Goal: Task Accomplishment & Management: Manage account settings

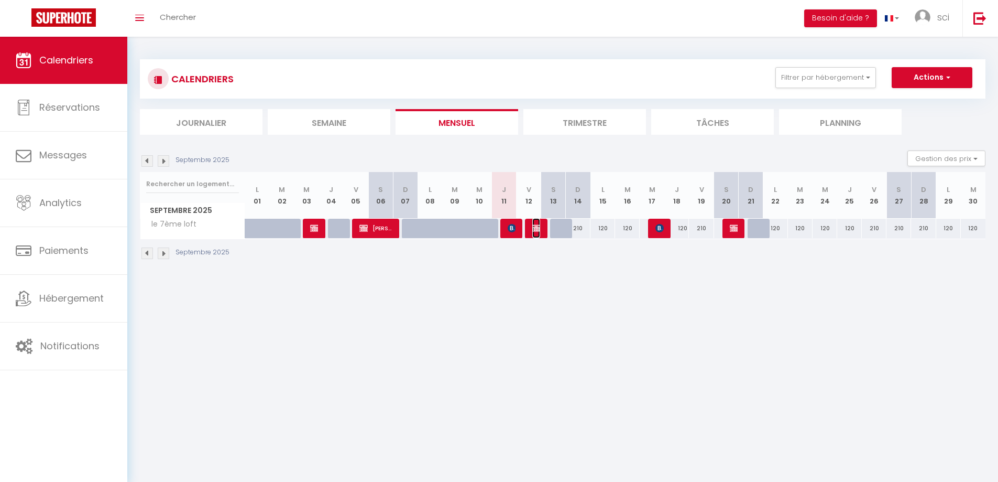
click at [534, 230] on img at bounding box center [536, 228] width 8 height 8
select select "OK"
select select "KO"
select select "0"
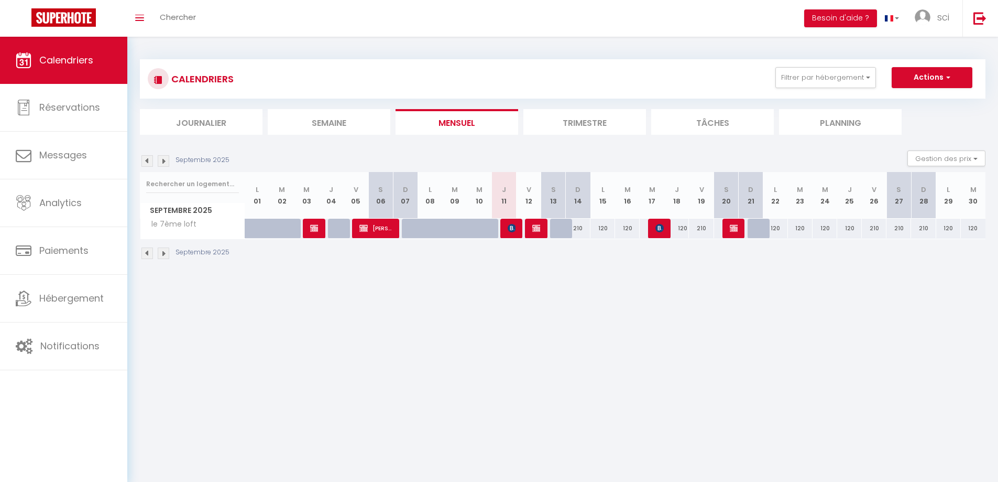
select select "1"
select select
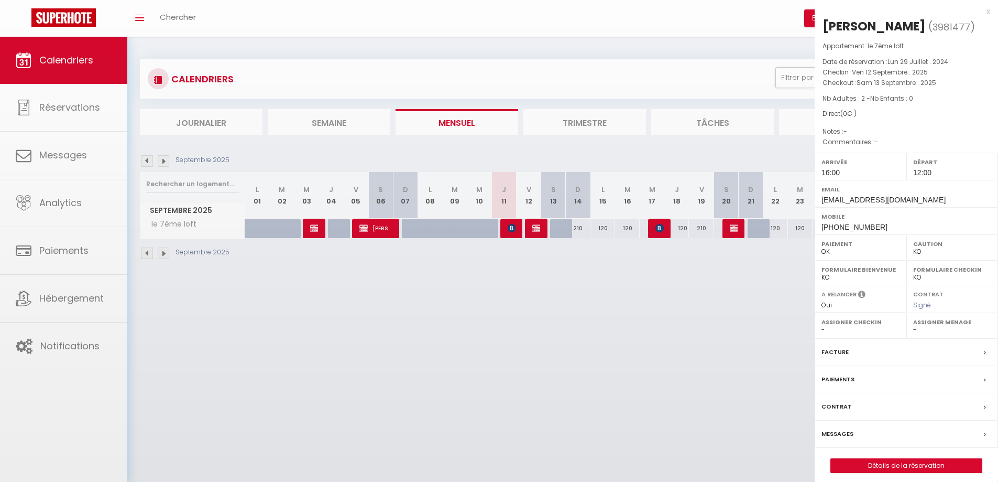
click at [534, 230] on div at bounding box center [499, 241] width 998 height 482
select select "31067"
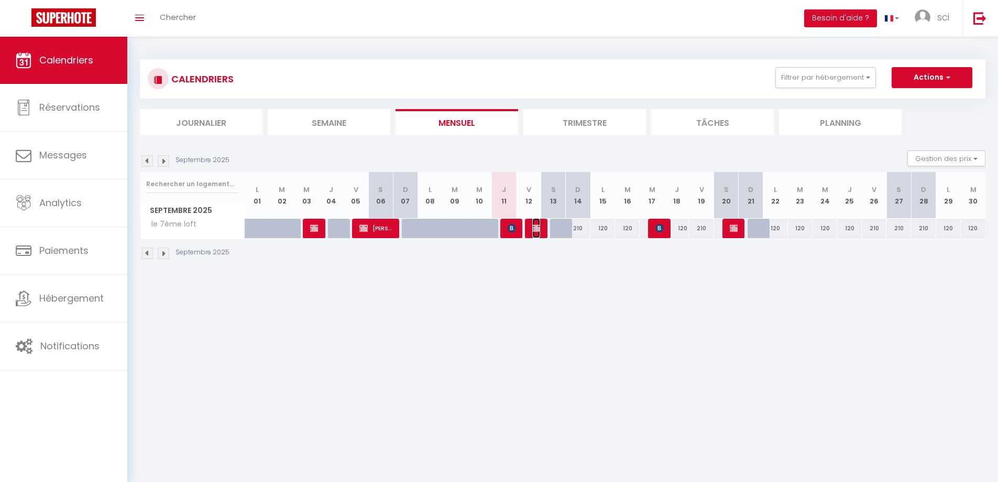
click at [534, 227] on img at bounding box center [536, 228] width 8 height 8
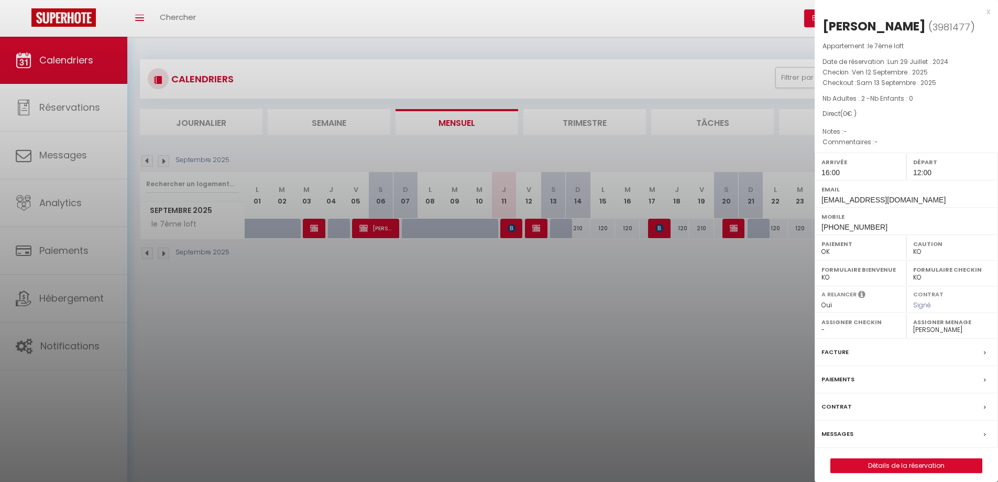
click at [853, 434] on div "Messages" at bounding box center [906, 433] width 183 height 27
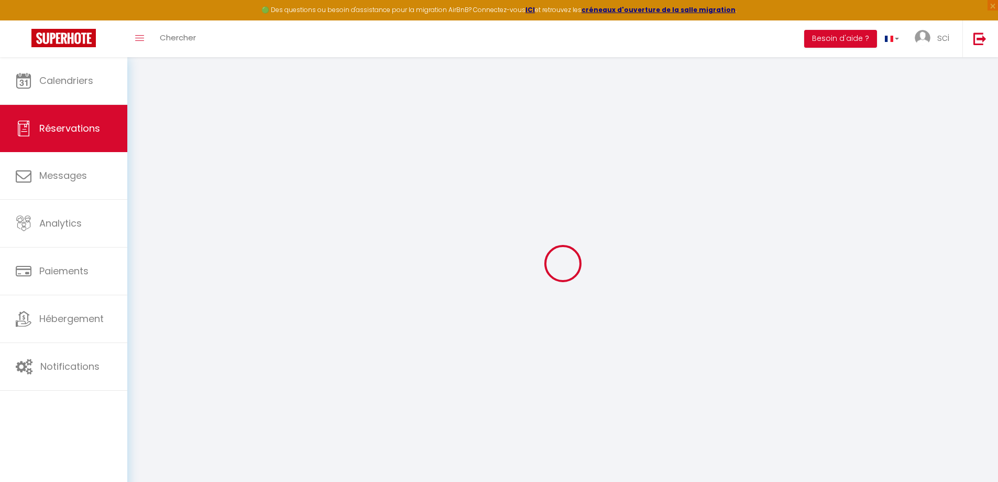
select select
checkbox input "false"
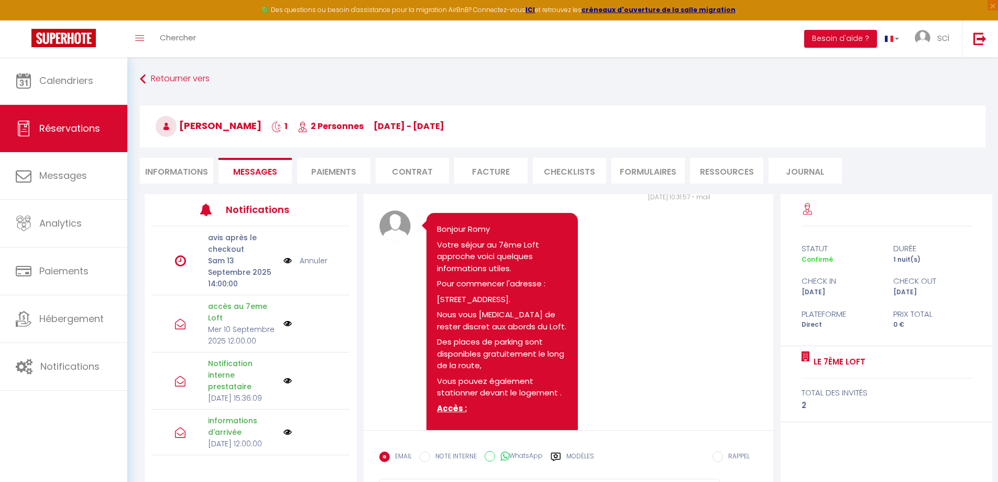
scroll to position [894, 0]
